Goal: Transaction & Acquisition: Book appointment/travel/reservation

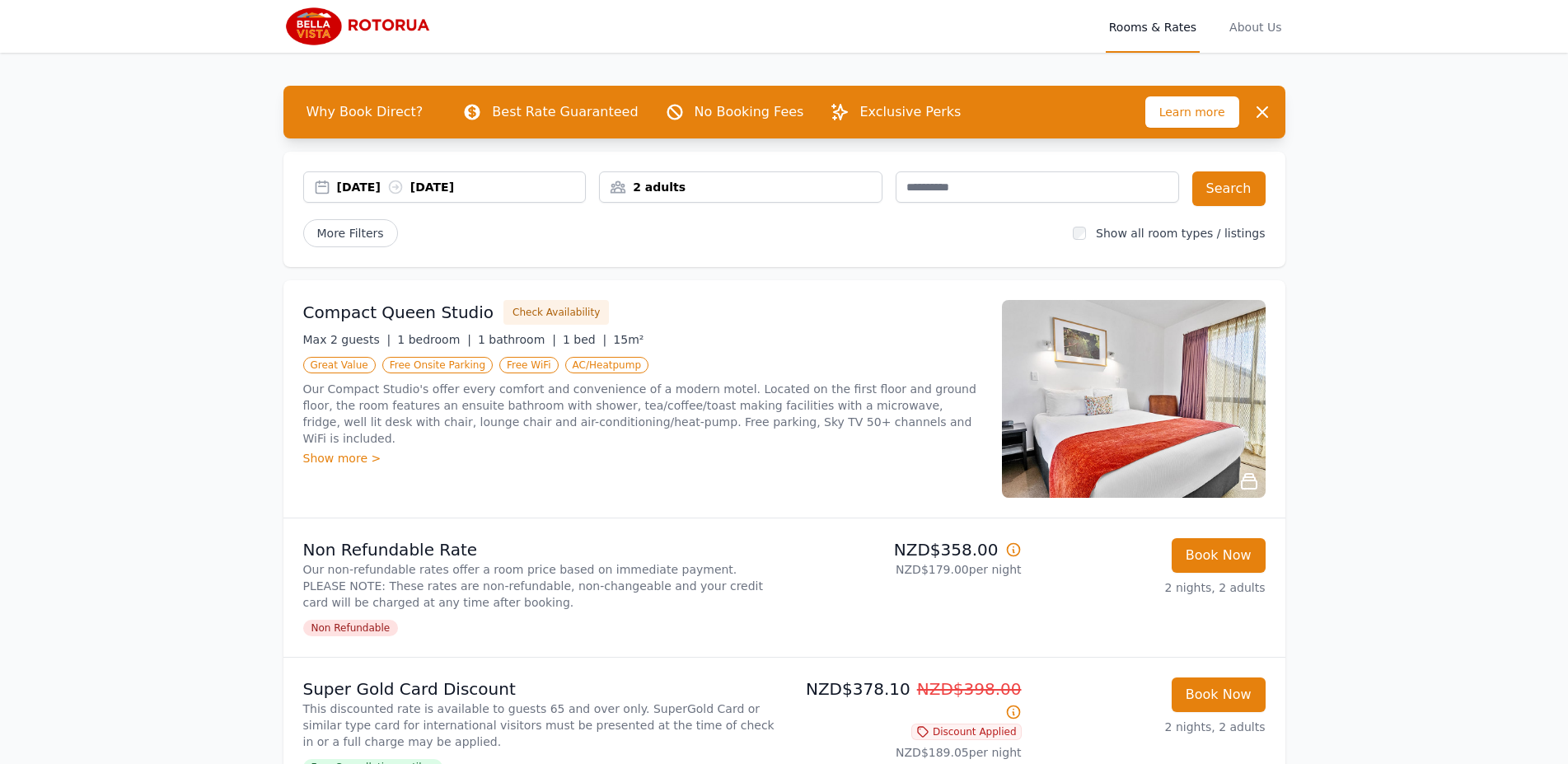
click at [635, 193] on div "2 adults" at bounding box center [740, 187] width 282 height 16
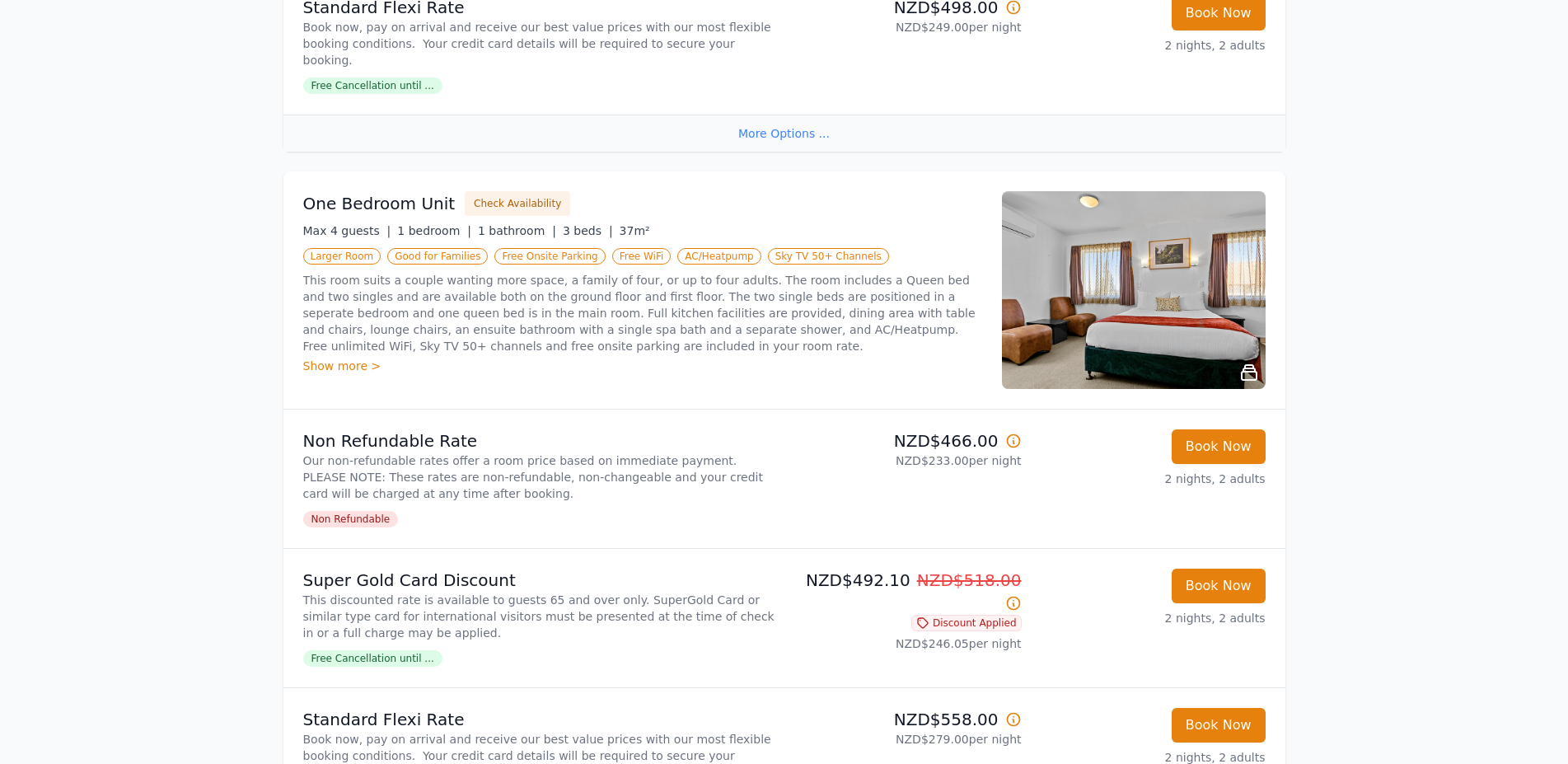
scroll to position [3701, 0]
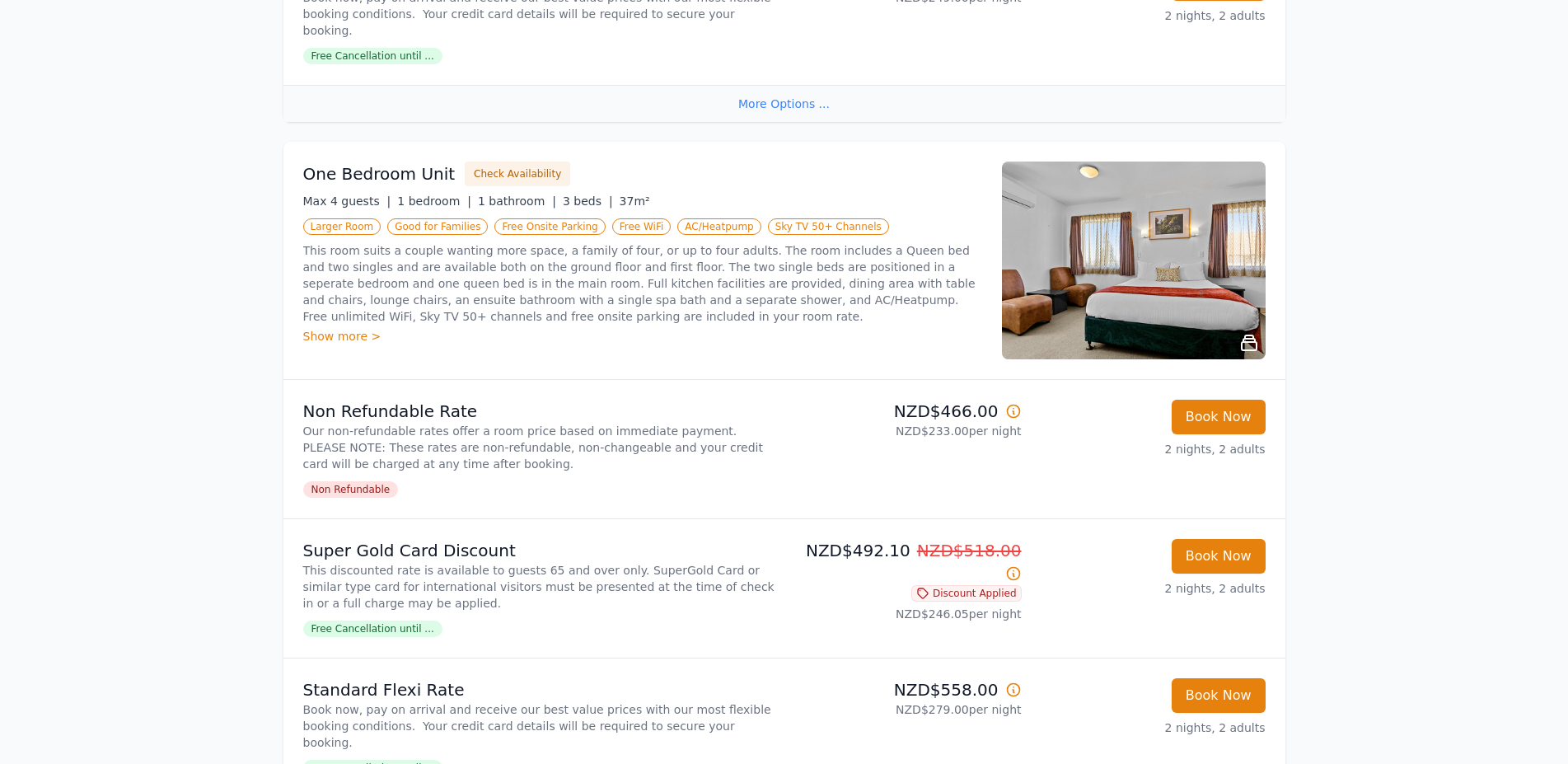
click at [1125, 207] on img at bounding box center [1134, 260] width 264 height 198
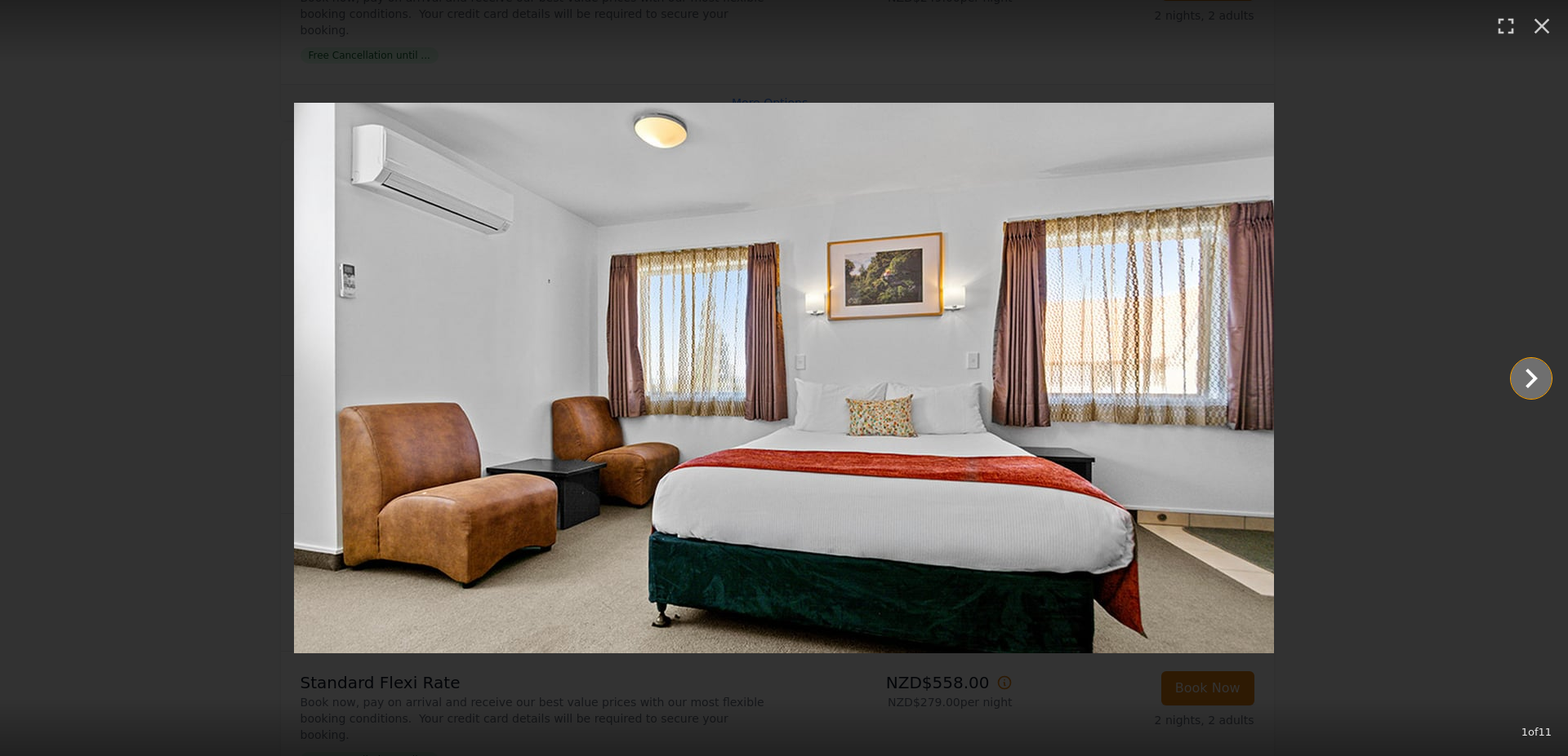
click at [1548, 385] on icon "Show slide 2 of 11" at bounding box center [1531, 379] width 40 height 40
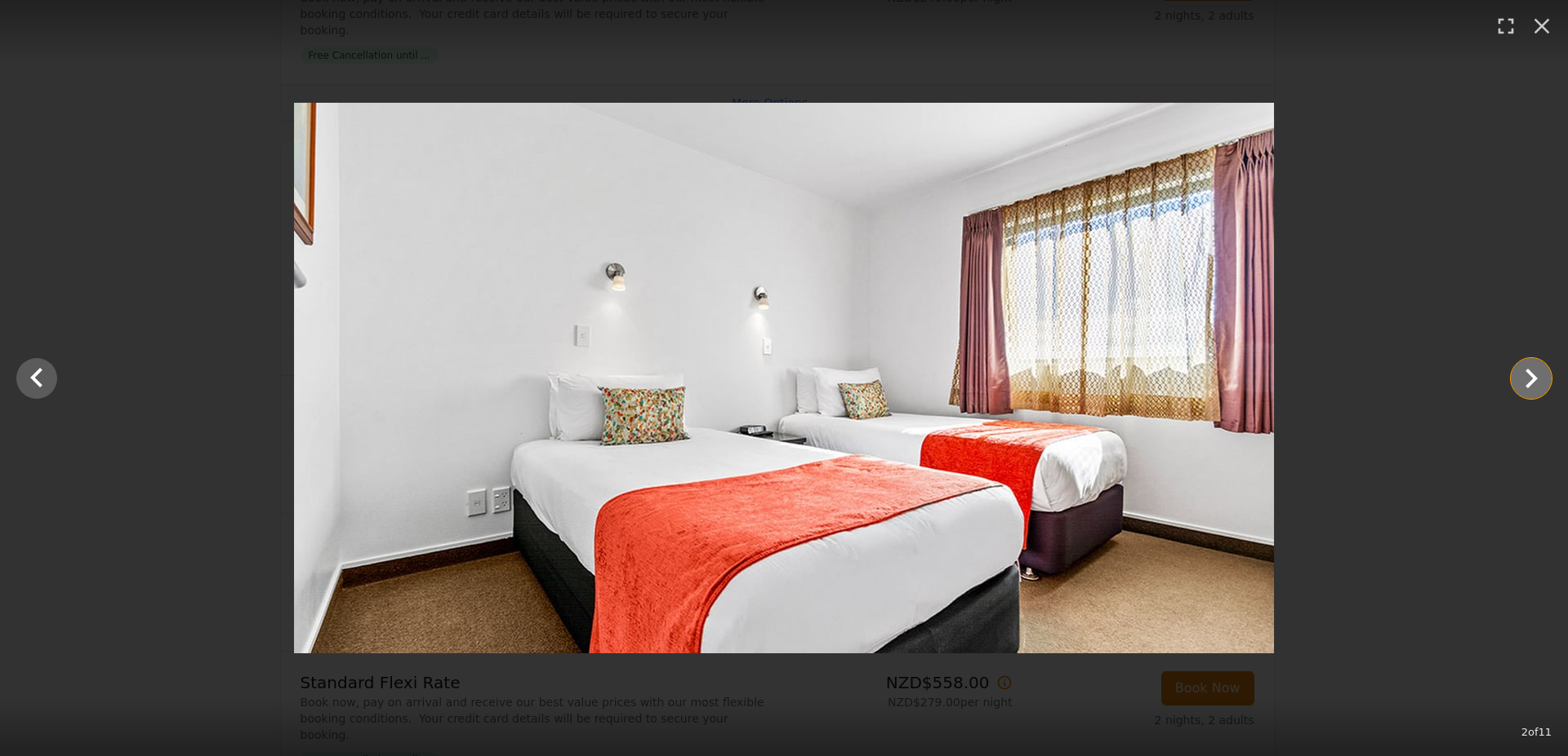
click at [1548, 385] on icon "Show slide 3 of 11" at bounding box center [1531, 379] width 40 height 40
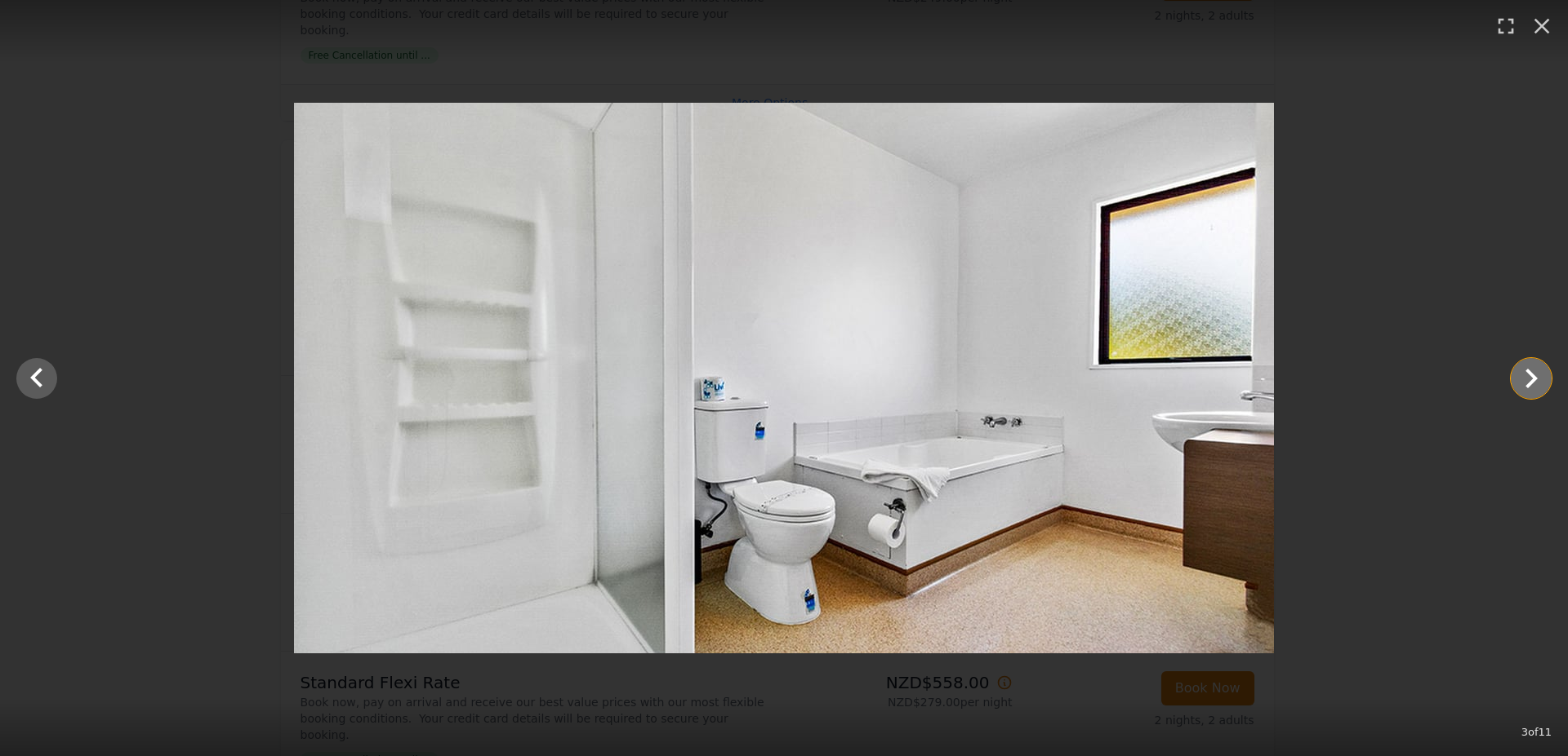
click at [1548, 385] on icon "Show slide 4 of 11" at bounding box center [1531, 379] width 40 height 40
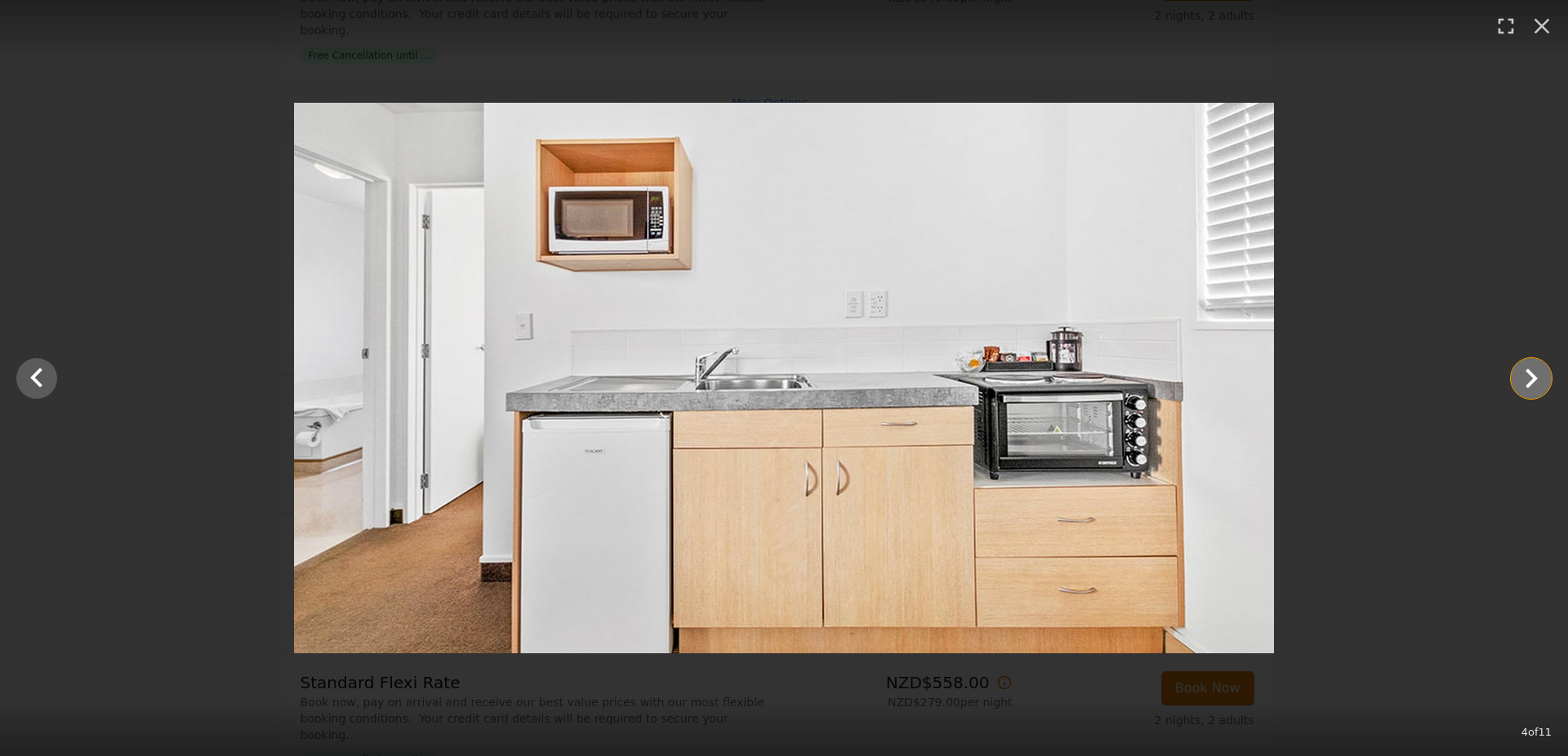
click at [1548, 385] on icon "Show slide 5 of 11" at bounding box center [1531, 379] width 40 height 40
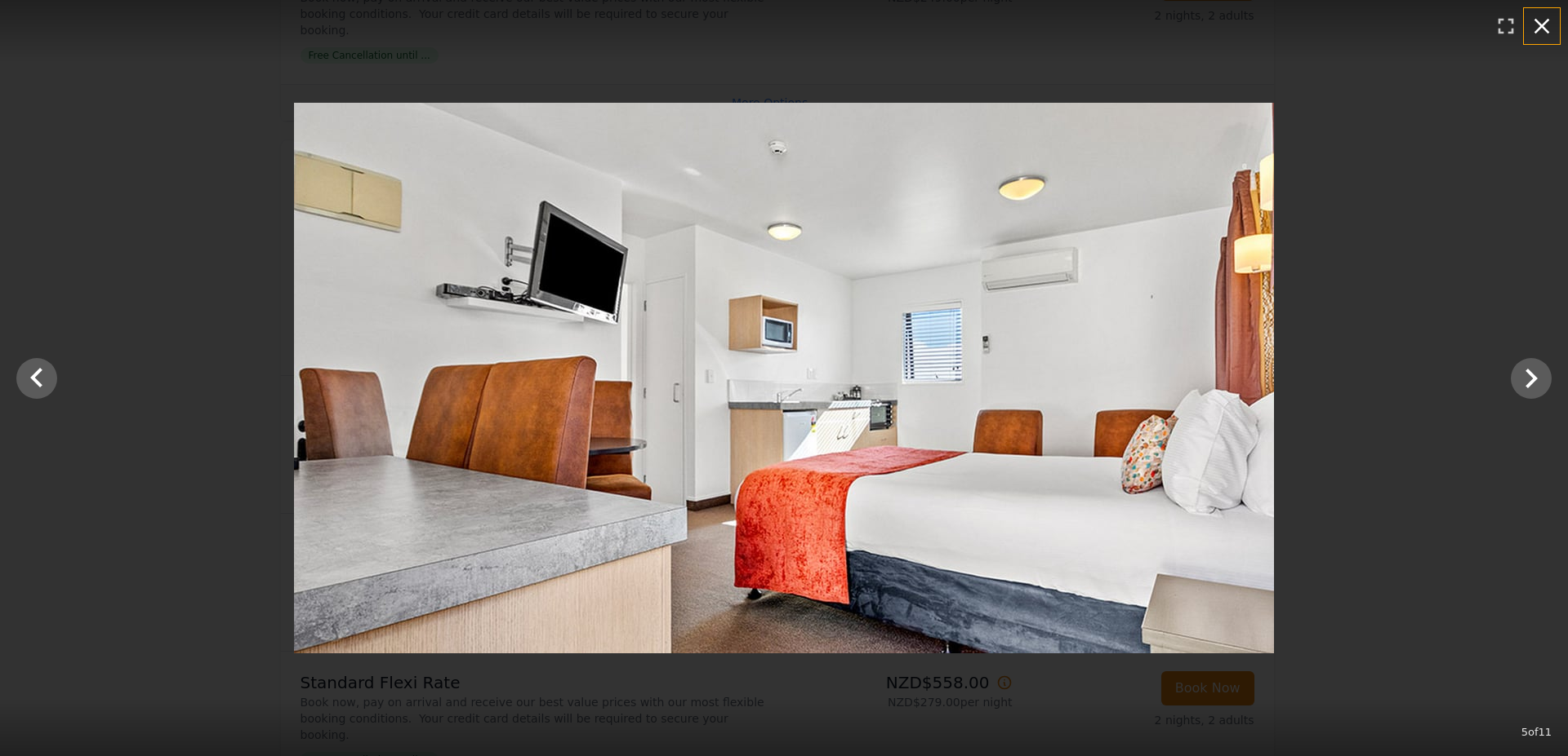
click at [1536, 25] on icon "button" at bounding box center [1541, 26] width 26 height 26
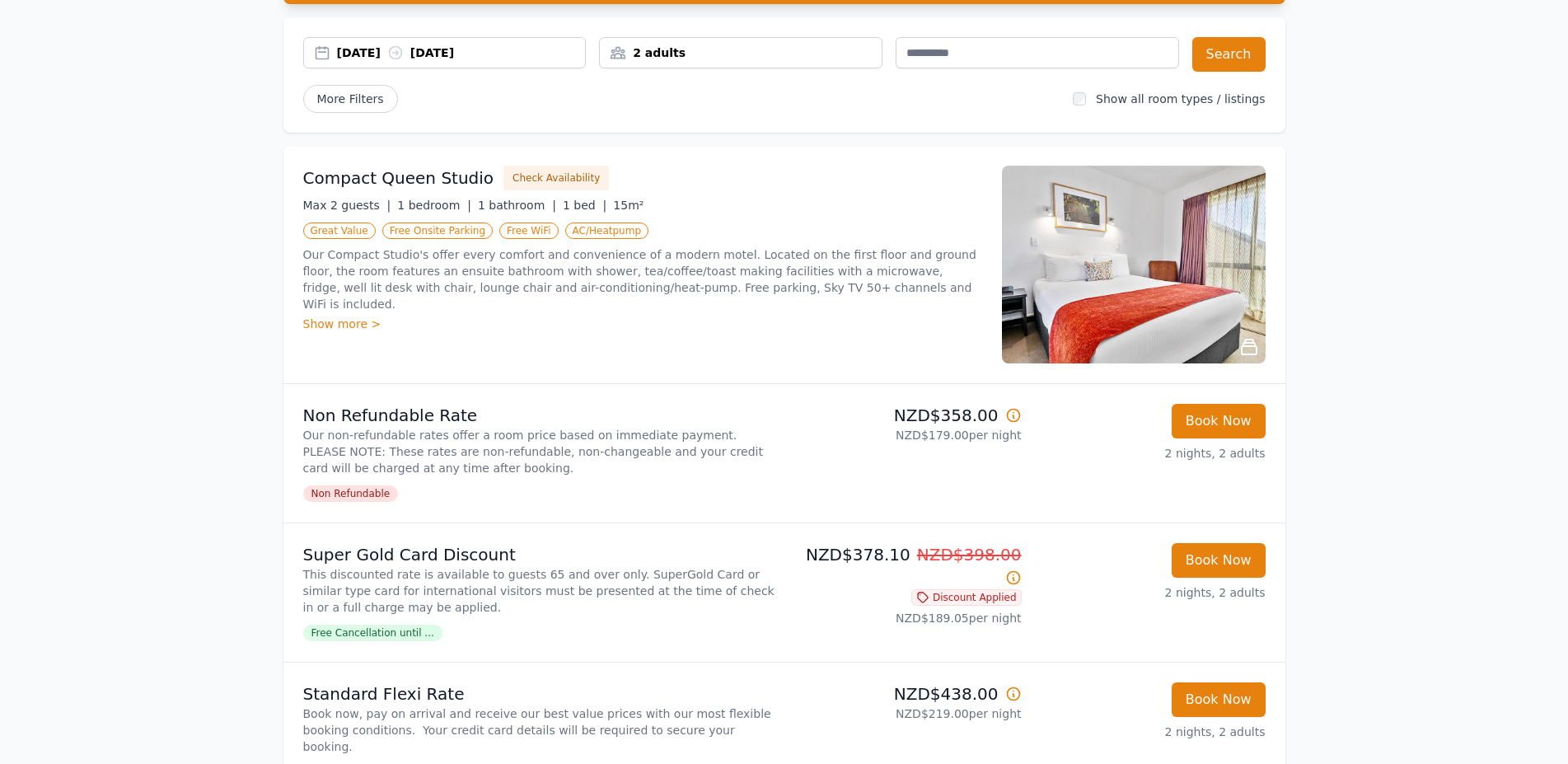
scroll to position [0, 0]
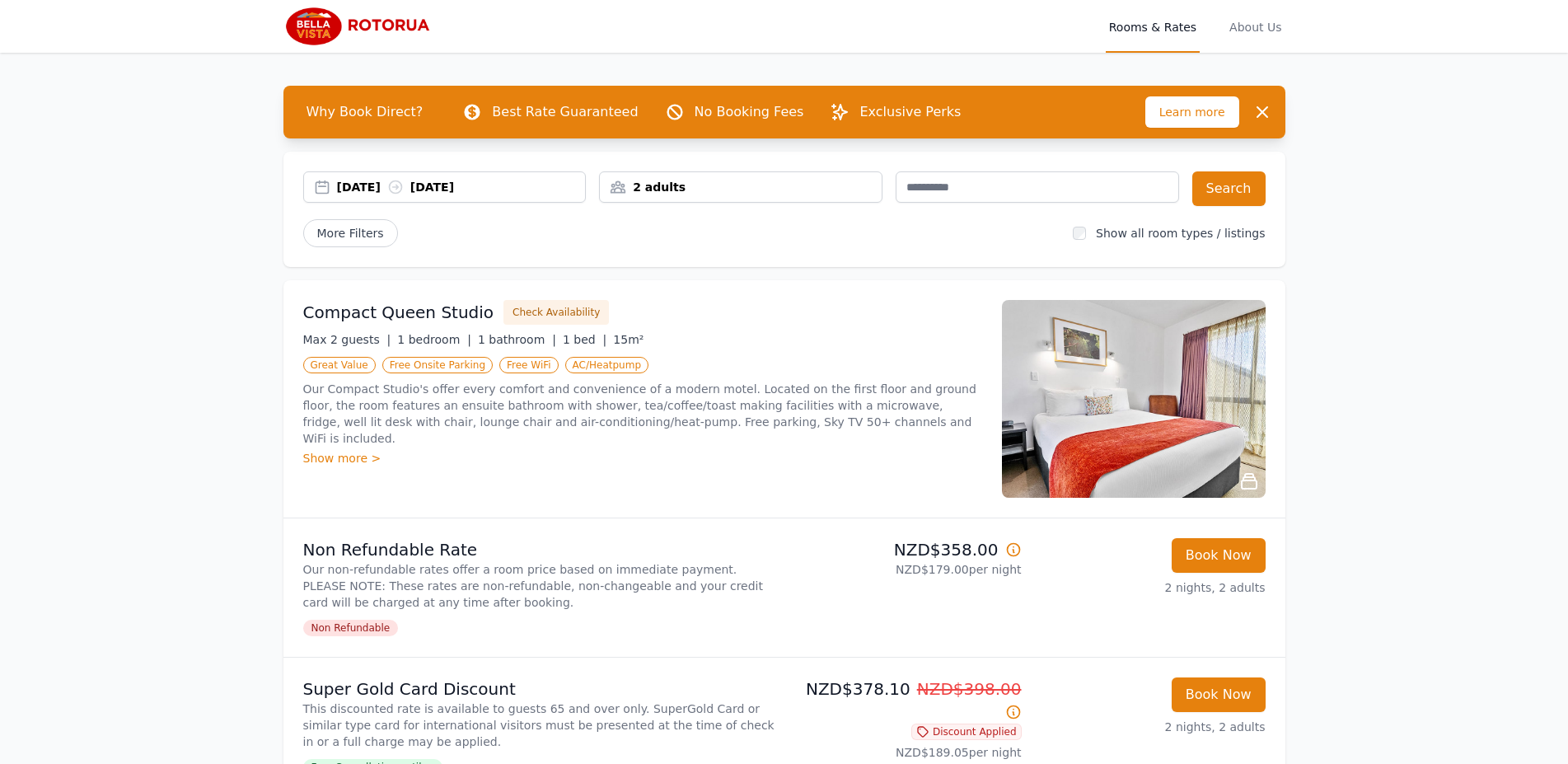
click at [645, 178] on div "2 adults" at bounding box center [741, 188] width 284 height 31
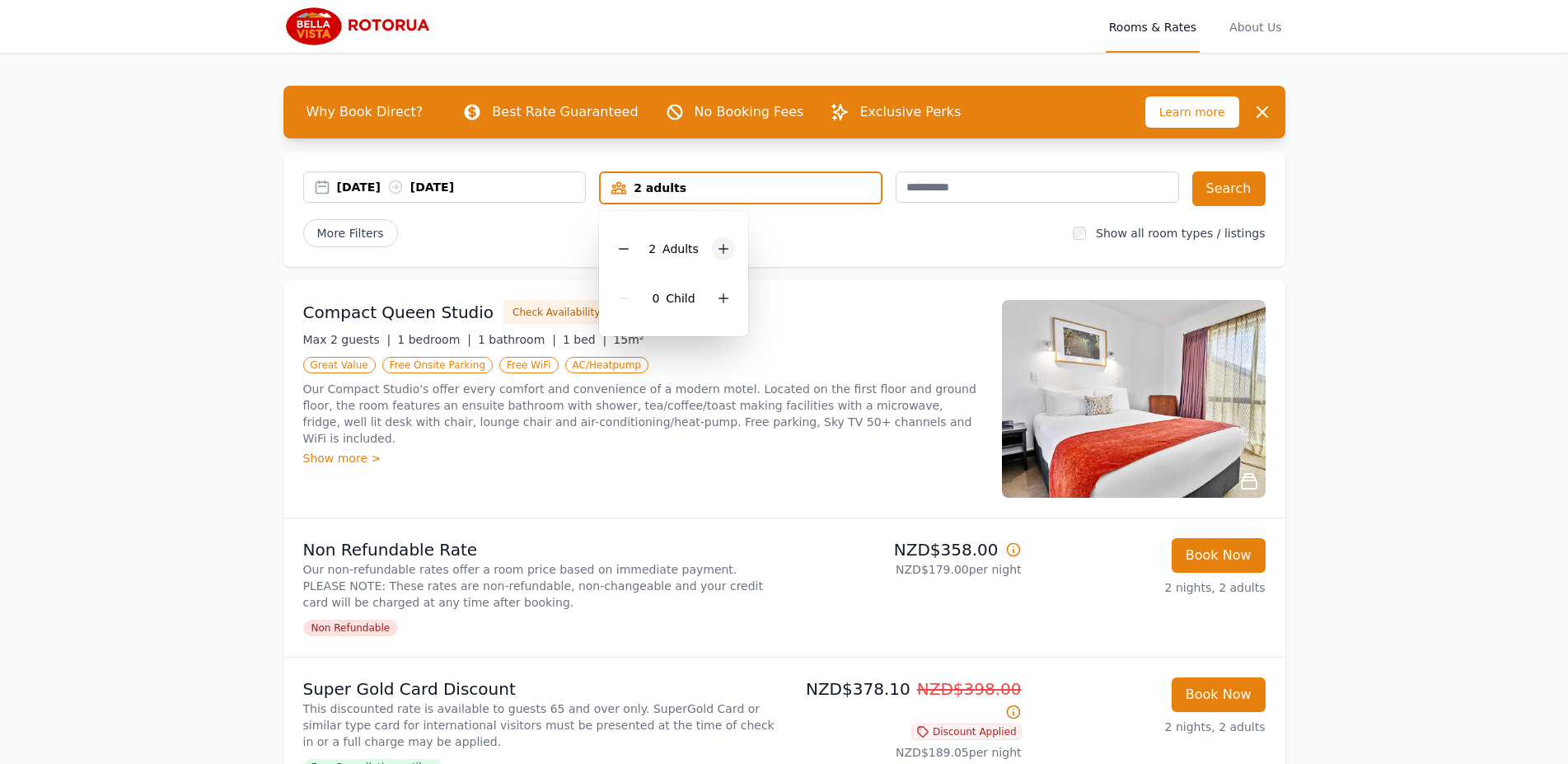
click at [717, 247] on icon at bounding box center [723, 248] width 13 height 13
click at [1223, 189] on button "Search" at bounding box center [1229, 189] width 74 height 35
